Goal: Task Accomplishment & Management: Use online tool/utility

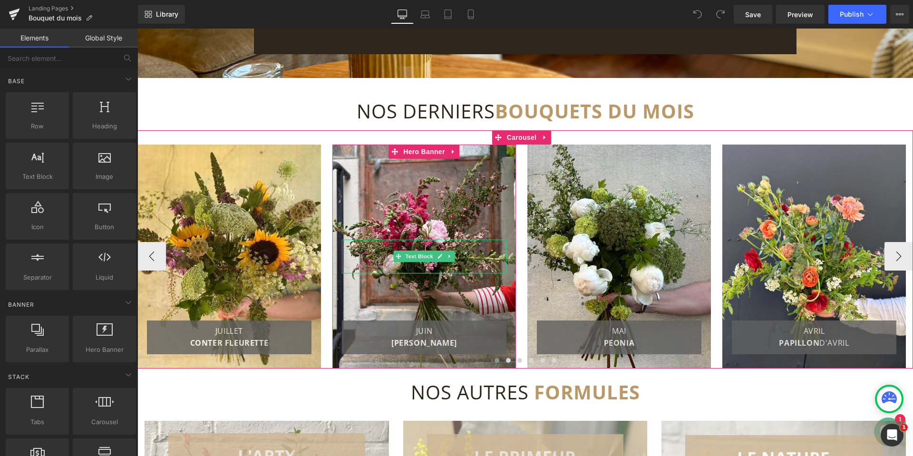
scroll to position [1473, 0]
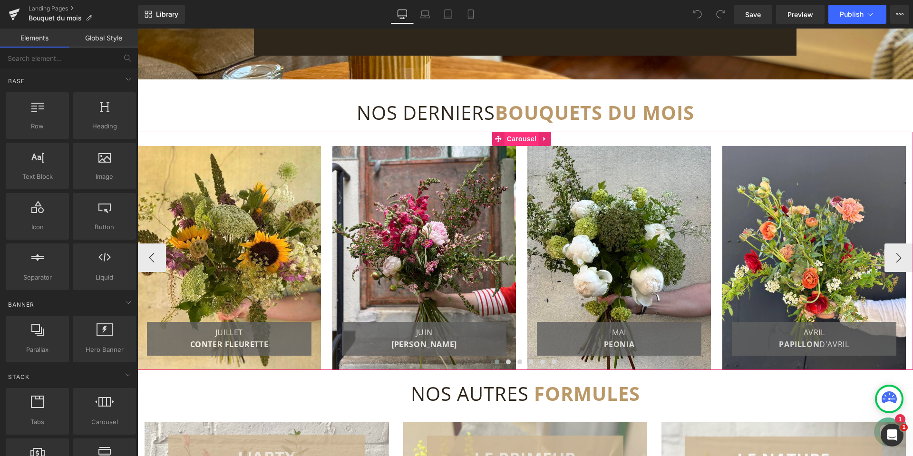
click at [520, 140] on span "Carousel" at bounding box center [521, 139] width 34 height 14
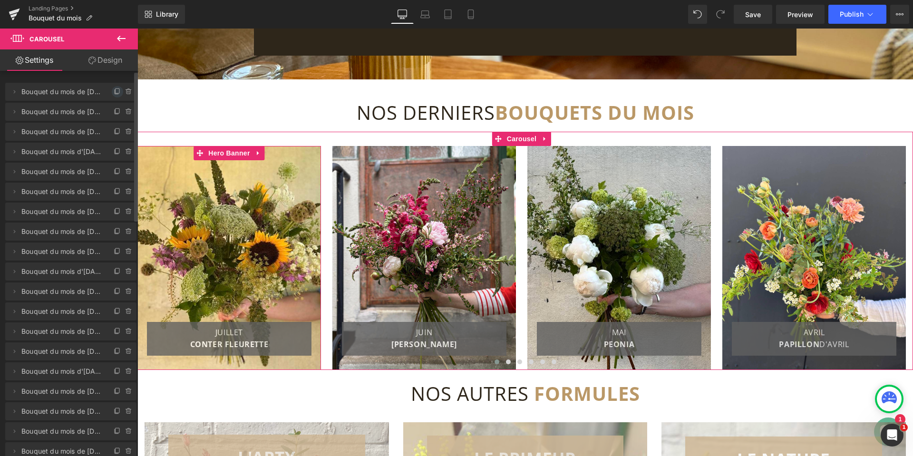
click at [115, 90] on icon at bounding box center [118, 92] width 8 height 8
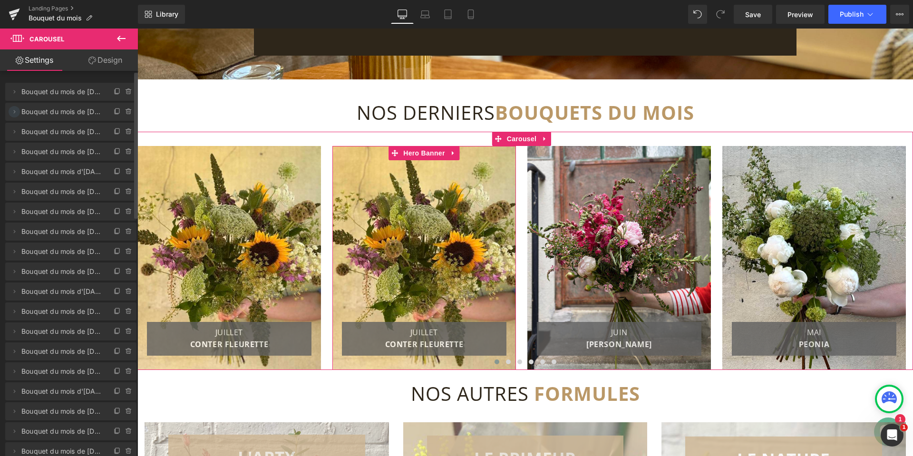
click at [12, 111] on icon at bounding box center [14, 112] width 8 height 8
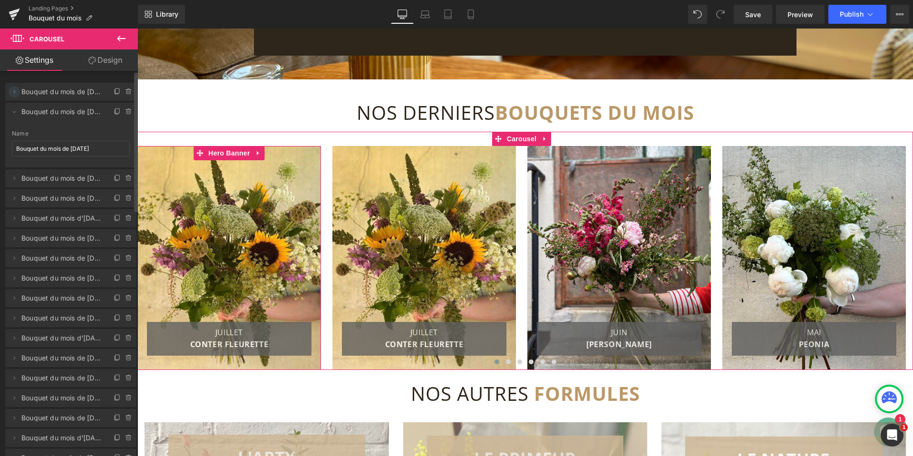
click at [12, 93] on icon at bounding box center [14, 92] width 8 height 8
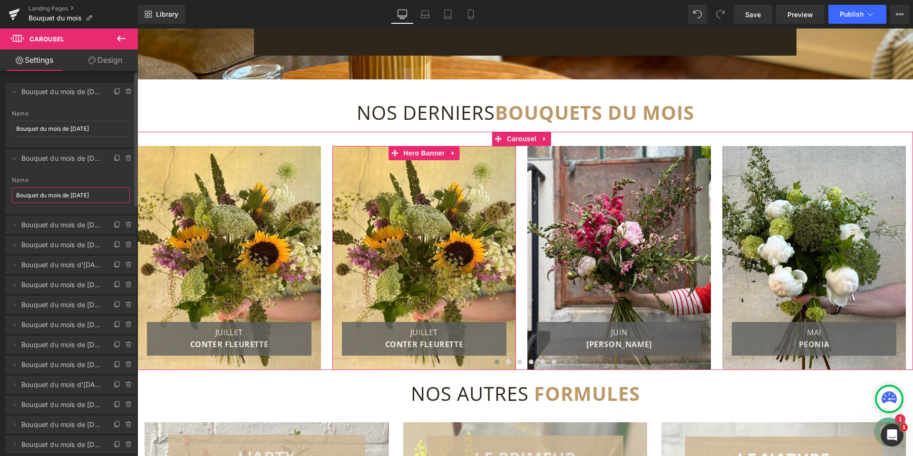
click at [96, 195] on input "Bouquet du mois de [DATE]" at bounding box center [71, 195] width 118 height 16
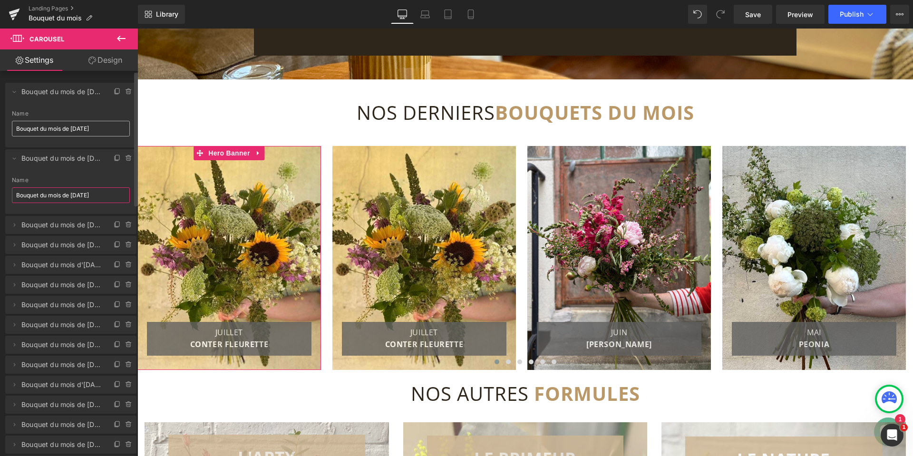
type input "Bouquet du mois de [DATE]"
click at [80, 127] on input "Bouquet du mois de [DATE]" at bounding box center [71, 129] width 118 height 16
drag, startPoint x: 70, startPoint y: 130, endPoint x: 87, endPoint y: 130, distance: 17.6
click at [87, 130] on input "Bouquet du mois de [DATE]" at bounding box center [71, 129] width 118 height 16
type input "Bouquet du mois deSept 25"
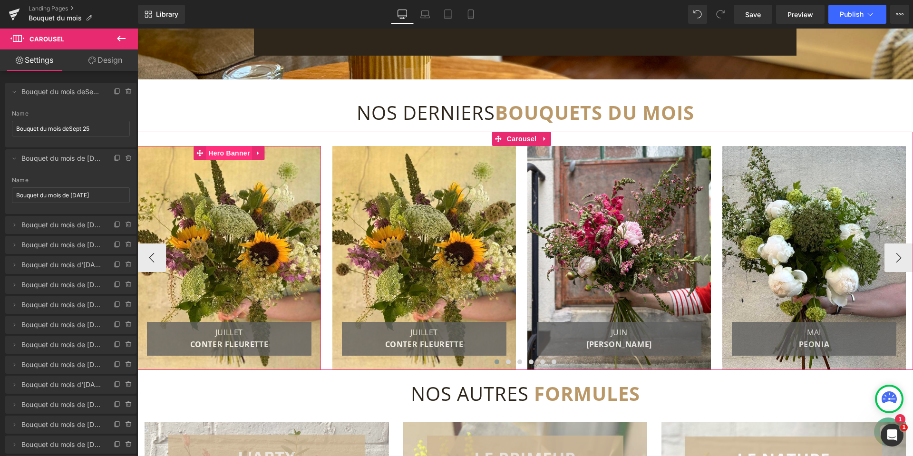
click at [231, 154] on span "Hero Banner" at bounding box center [229, 153] width 46 height 14
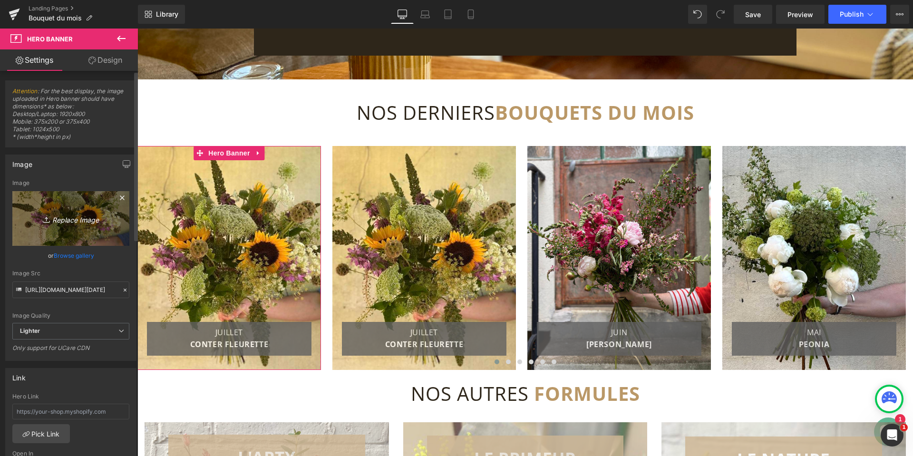
click at [74, 218] on icon "Replace Image" at bounding box center [71, 218] width 76 height 12
type input "C:\fakepath\20250829_144028 (1).jpg"
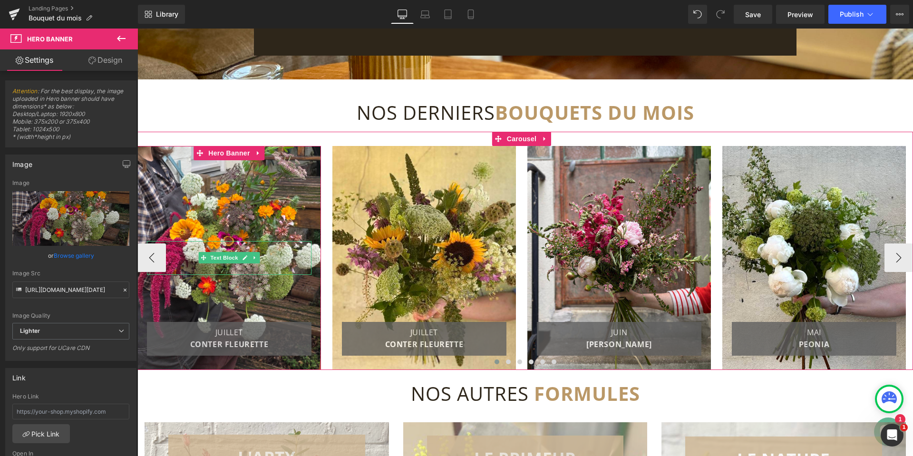
click at [236, 328] on font "JUILLET" at bounding box center [229, 332] width 28 height 10
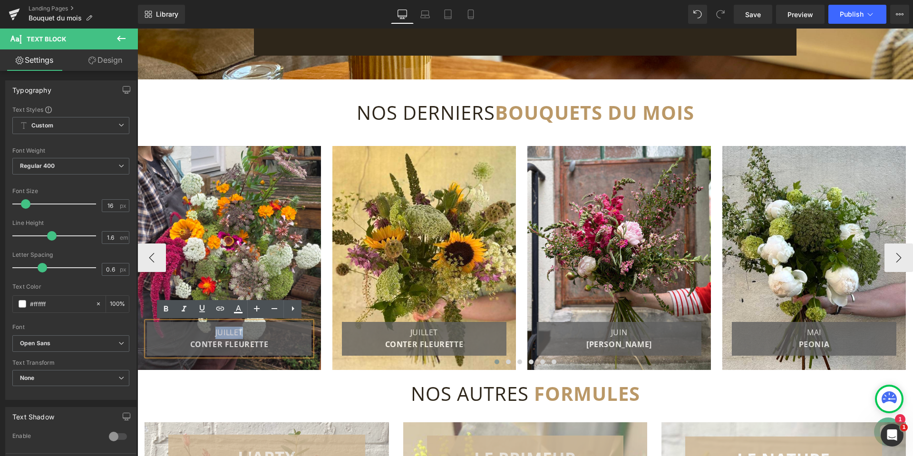
drag, startPoint x: 212, startPoint y: 333, endPoint x: 244, endPoint y: 333, distance: 31.8
click at [244, 333] on p "JUILLET CONTER [PERSON_NAME]" at bounding box center [229, 339] width 155 height 24
click at [214, 344] on font "CONTER FLEURETTE" at bounding box center [229, 344] width 78 height 10
drag, startPoint x: 191, startPoint y: 344, endPoint x: 268, endPoint y: 346, distance: 77.5
click at [268, 346] on font "CONTER FLEURETTE" at bounding box center [229, 344] width 78 height 10
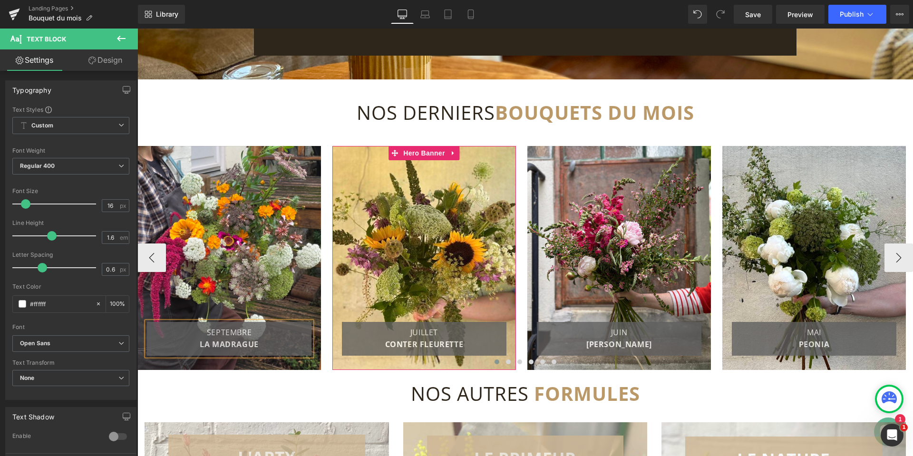
click at [436, 211] on div at bounding box center [423, 258] width 183 height 224
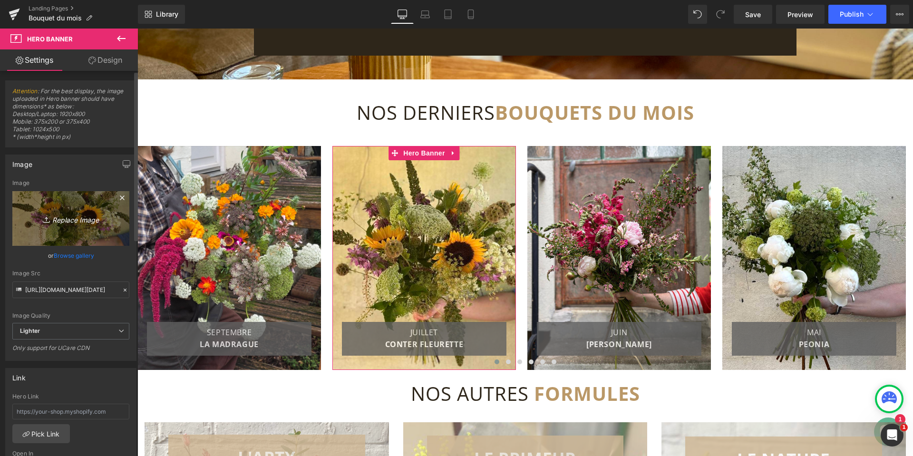
click at [65, 222] on icon "Replace Image" at bounding box center [71, 218] width 76 height 12
type input "C:\fakepath\Bouquet du mois de [DATE].jpg"
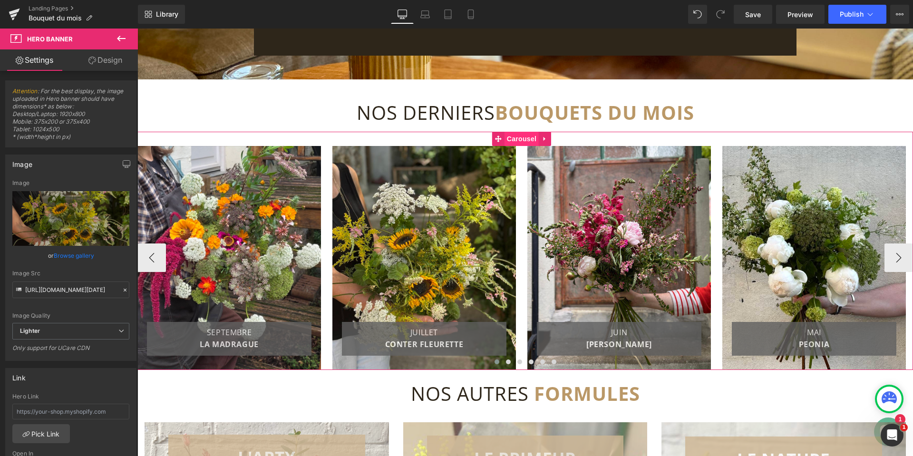
click at [521, 141] on span "Carousel" at bounding box center [521, 139] width 34 height 14
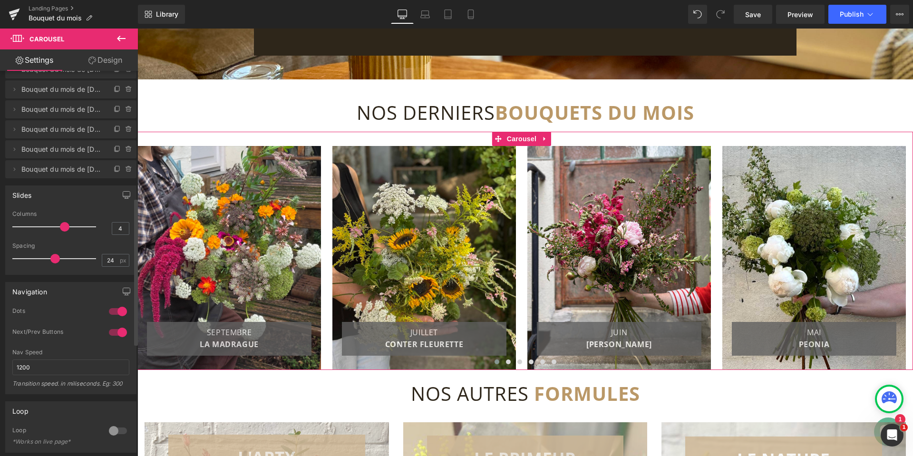
scroll to position [333, 0]
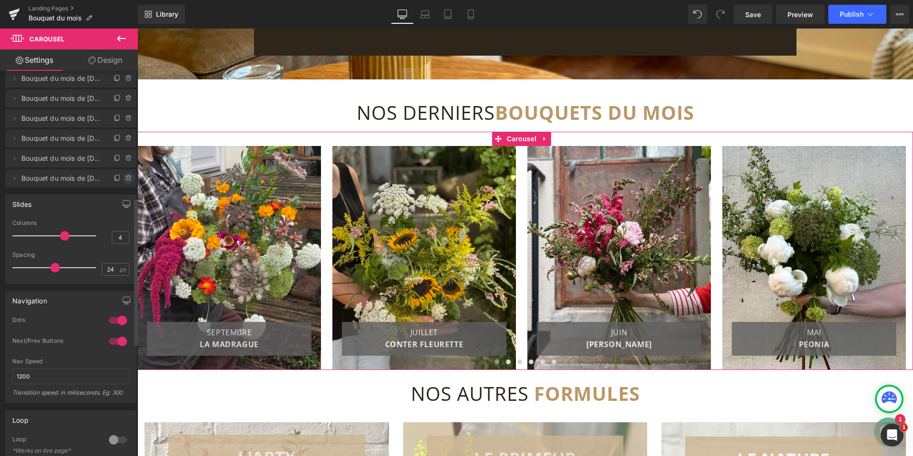
click at [126, 179] on icon at bounding box center [128, 178] width 4 height 4
click at [112, 181] on button "Delete" at bounding box center [119, 179] width 30 height 12
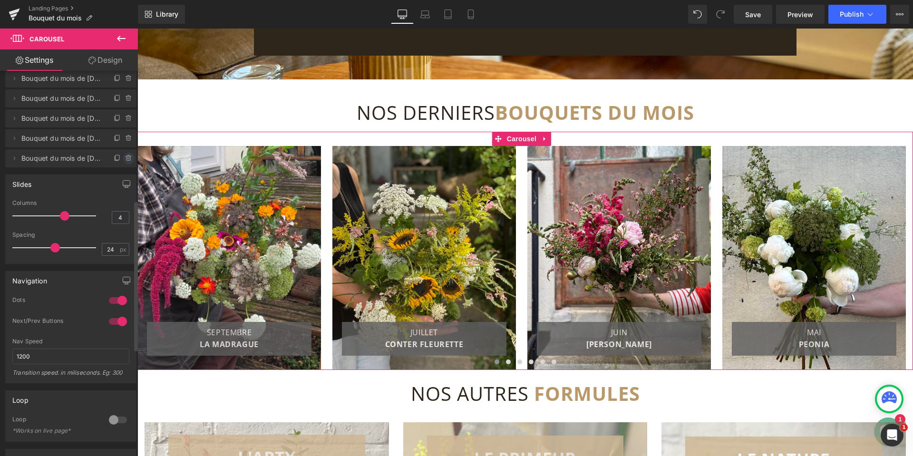
click at [125, 158] on icon at bounding box center [129, 158] width 8 height 8
click at [115, 159] on button "Delete" at bounding box center [119, 159] width 30 height 12
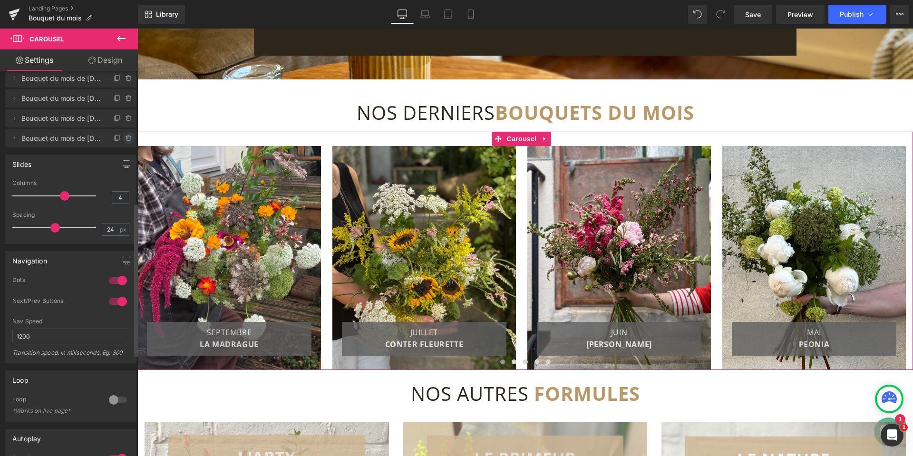
click at [129, 137] on icon at bounding box center [129, 138] width 0 height 2
click at [119, 137] on button "Delete" at bounding box center [119, 139] width 30 height 12
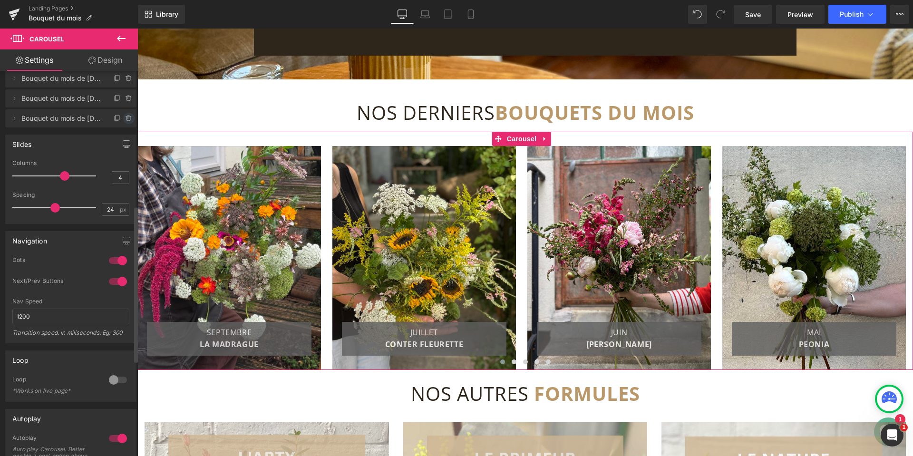
click at [125, 115] on icon at bounding box center [129, 119] width 8 height 8
click at [118, 118] on button "Delete" at bounding box center [119, 119] width 30 height 12
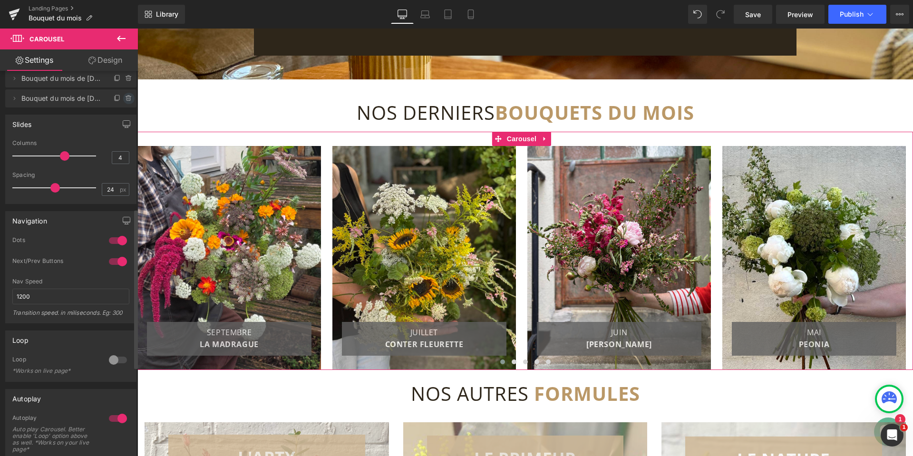
click at [128, 97] on icon at bounding box center [128, 98] width 0 height 2
click at [118, 102] on button "Delete" at bounding box center [119, 99] width 30 height 12
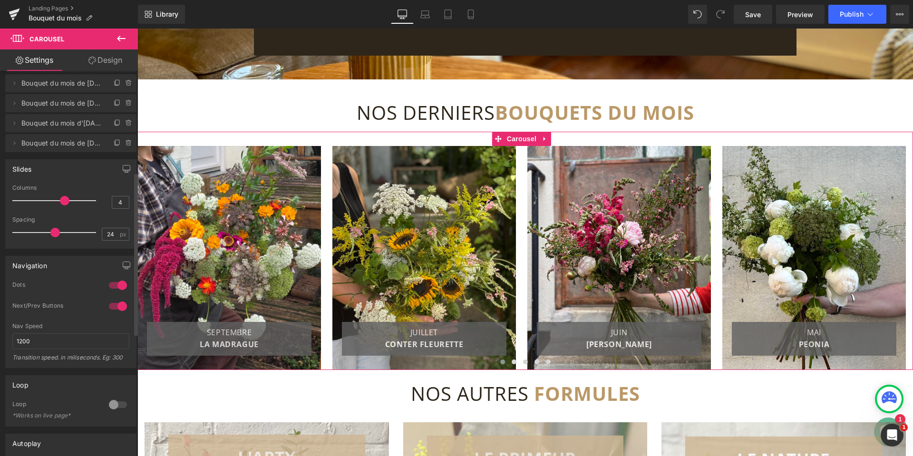
scroll to position [238, 0]
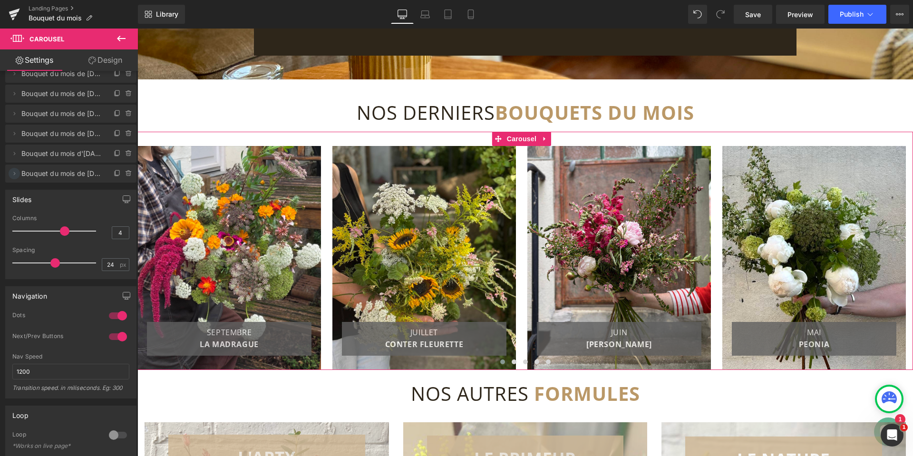
click at [15, 174] on icon at bounding box center [14, 174] width 8 height 8
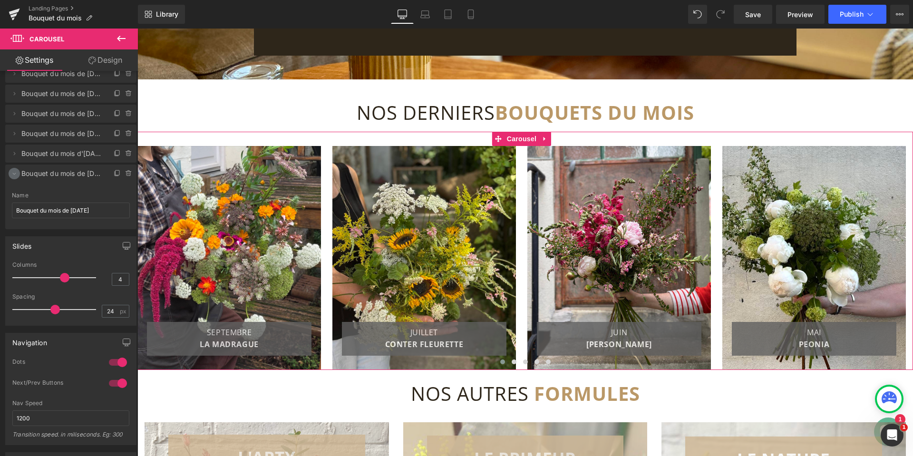
click at [15, 174] on icon at bounding box center [14, 174] width 8 height 8
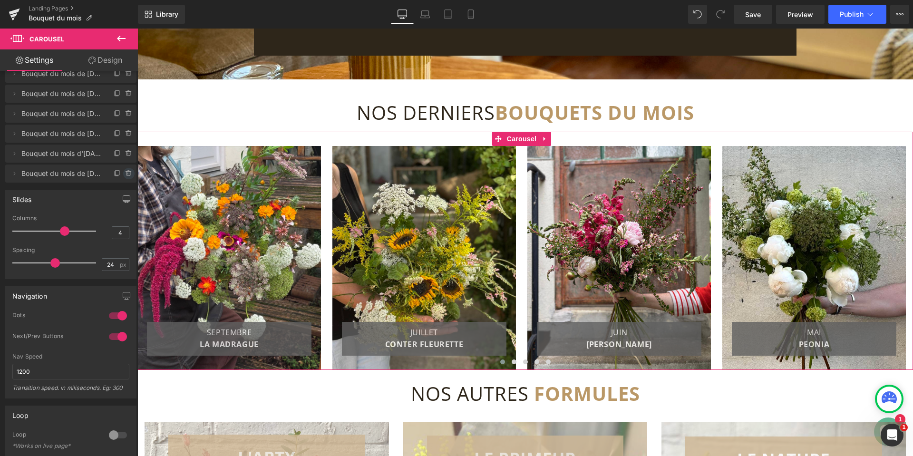
click at [125, 171] on icon at bounding box center [129, 174] width 8 height 8
click at [116, 173] on button "Delete" at bounding box center [119, 174] width 30 height 12
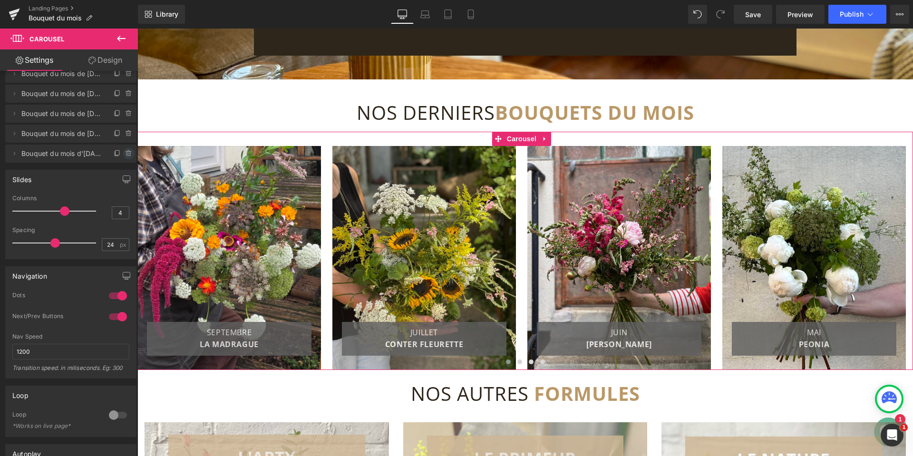
click at [125, 153] on icon at bounding box center [129, 154] width 8 height 8
click at [118, 156] on button "Delete" at bounding box center [119, 154] width 30 height 12
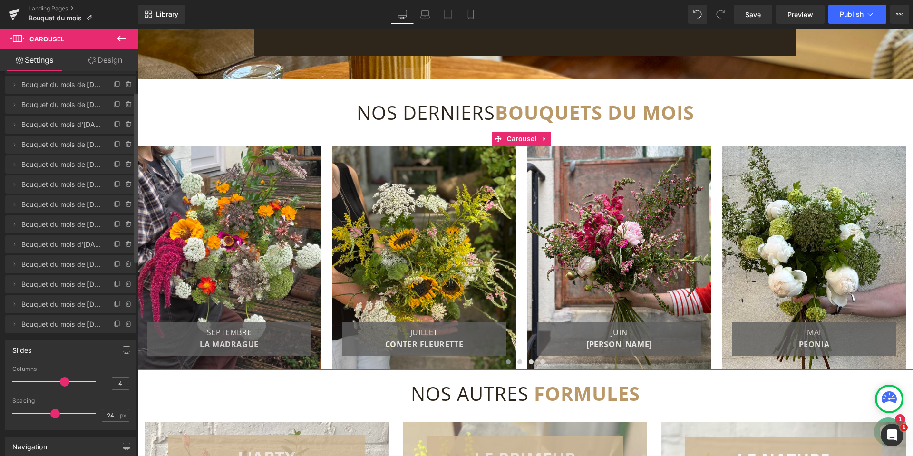
scroll to position [0, 0]
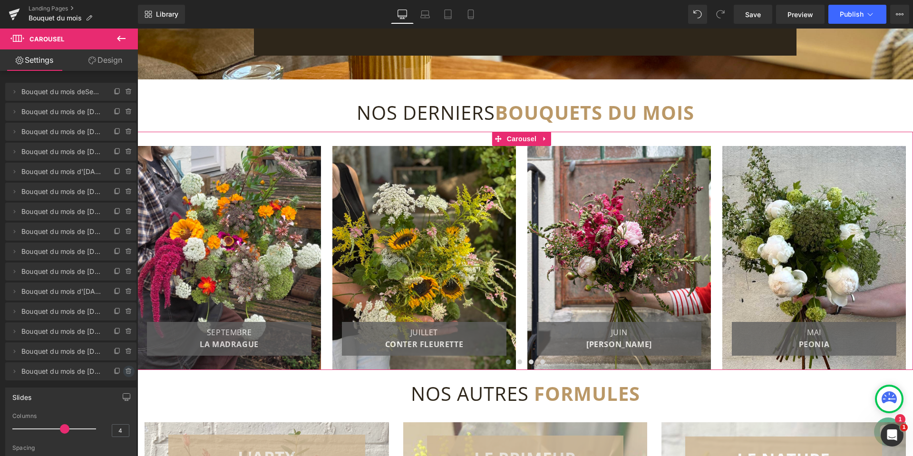
click at [125, 373] on icon at bounding box center [129, 371] width 8 height 8
click at [119, 371] on button "Delete" at bounding box center [119, 371] width 30 height 12
click at [125, 348] on icon at bounding box center [129, 351] width 8 height 8
click at [125, 351] on button "Delete" at bounding box center [119, 352] width 30 height 12
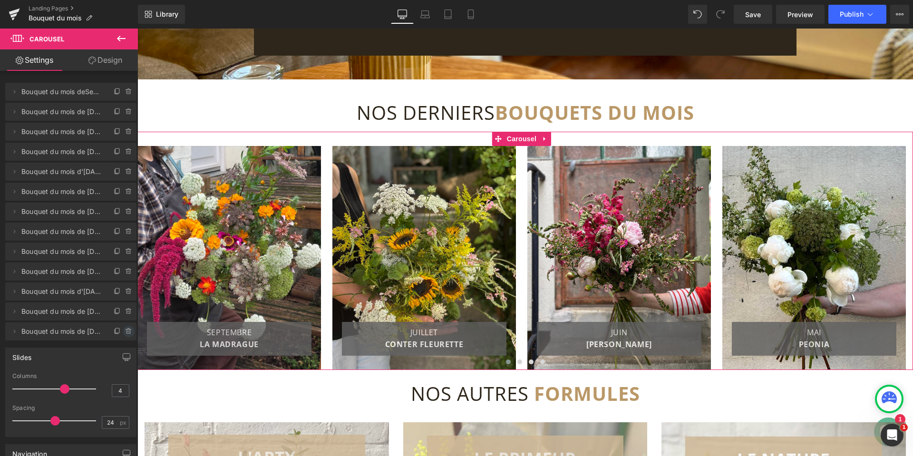
click at [125, 329] on icon at bounding box center [127, 329] width 5 height 0
click at [119, 334] on button "Delete" at bounding box center [119, 332] width 30 height 12
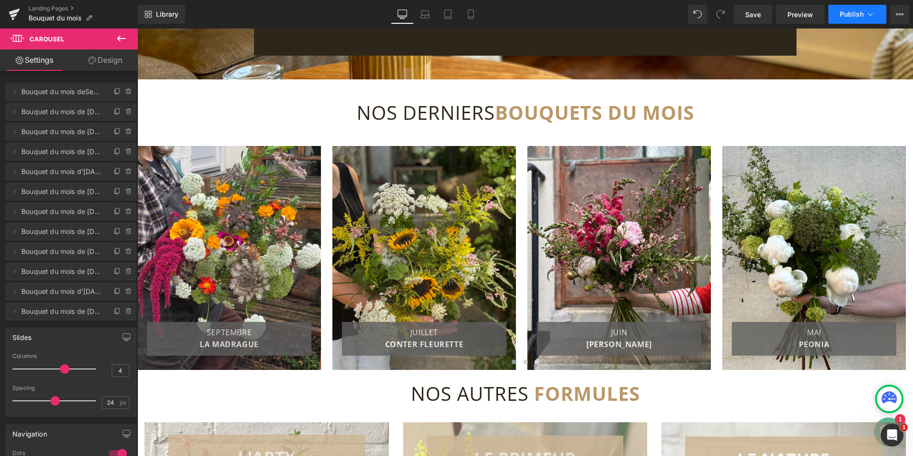
click at [857, 9] on button "Publish" at bounding box center [857, 14] width 58 height 19
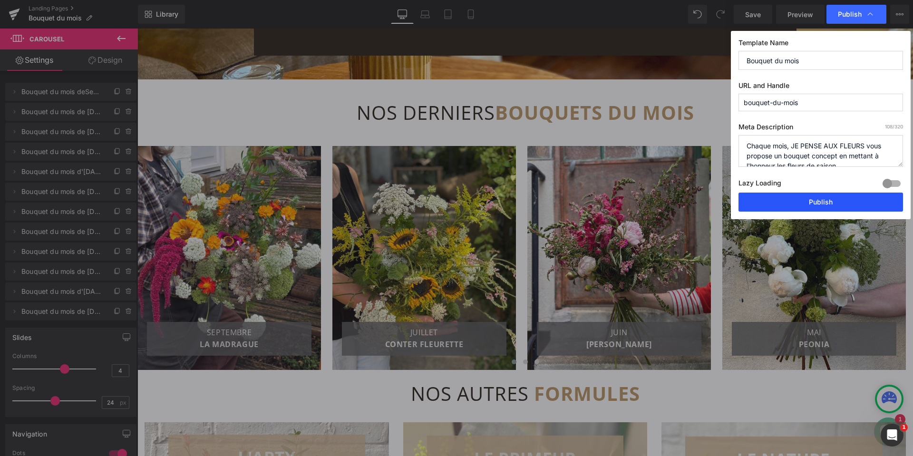
click at [816, 199] on button "Publish" at bounding box center [820, 201] width 164 height 19
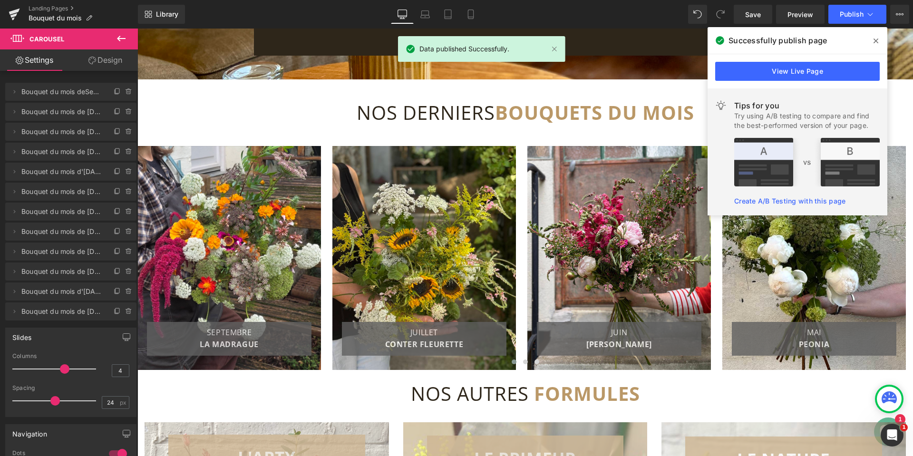
click at [874, 37] on icon at bounding box center [875, 41] width 5 height 8
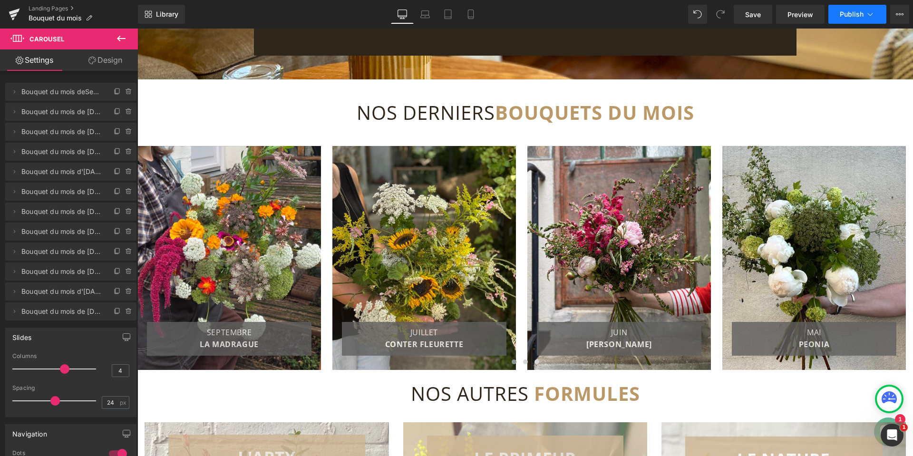
click at [855, 12] on span "Publish" at bounding box center [851, 14] width 24 height 8
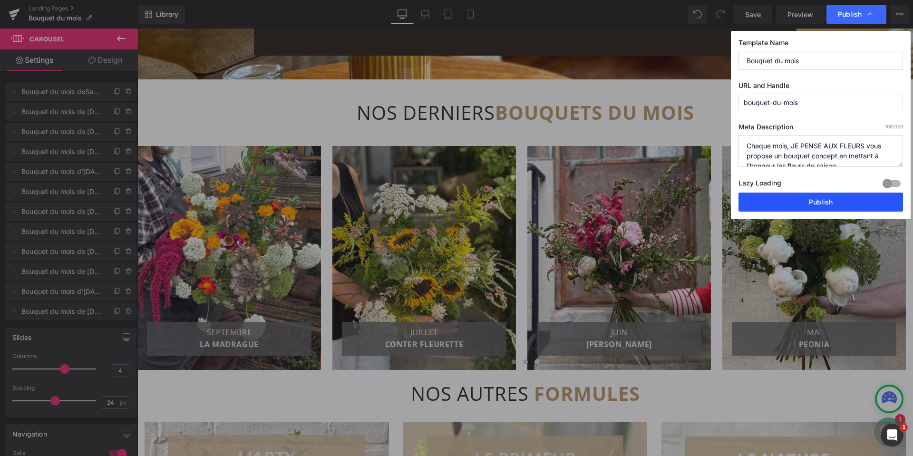
click at [830, 206] on button "Publish" at bounding box center [820, 201] width 164 height 19
